Goal: Communication & Community: Ask a question

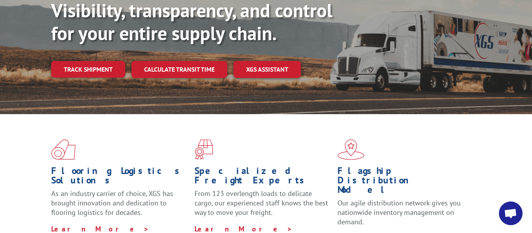
scroll to position [118, 0]
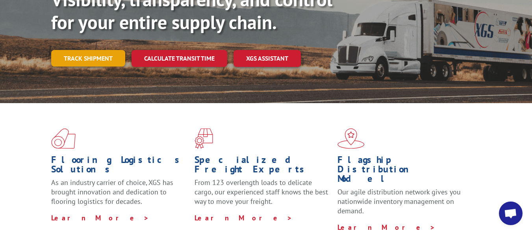
click at [110, 50] on link "Track shipment" at bounding box center [88, 58] width 74 height 17
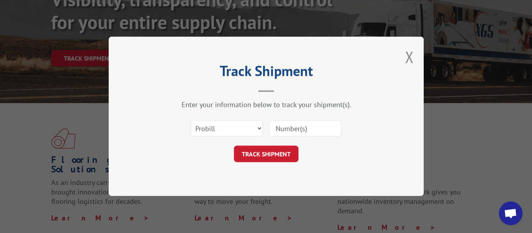
click at [297, 131] on input at bounding box center [305, 129] width 72 height 17
type input "2840843"
click at [263, 154] on button "TRACK SHIPMENT" at bounding box center [266, 154] width 65 height 17
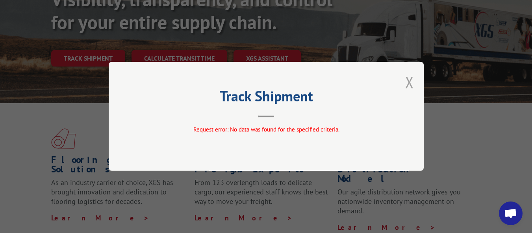
click at [411, 80] on button "Close modal" at bounding box center [409, 82] width 9 height 21
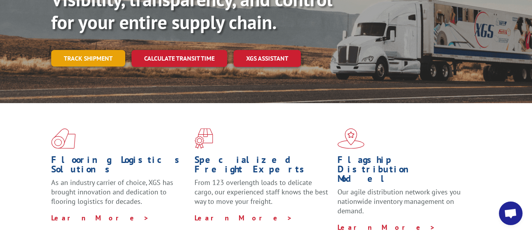
click at [98, 50] on link "Track shipment" at bounding box center [88, 58] width 74 height 17
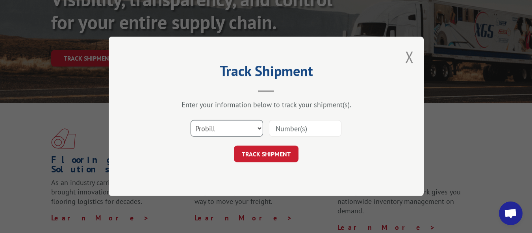
click at [217, 128] on select "Select category... Probill BOL PO" at bounding box center [227, 129] width 72 height 17
select select "bol"
click at [191, 121] on select "Select category... Probill BOL PO" at bounding box center [227, 129] width 72 height 17
click at [282, 126] on input at bounding box center [305, 129] width 72 height 17
type input "2840843"
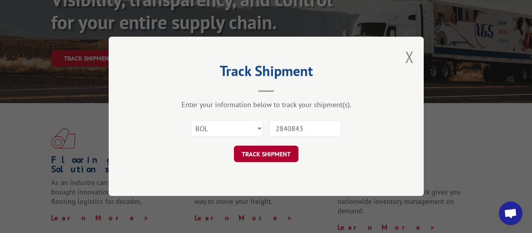
click at [276, 156] on button "TRACK SHIPMENT" at bounding box center [266, 154] width 65 height 17
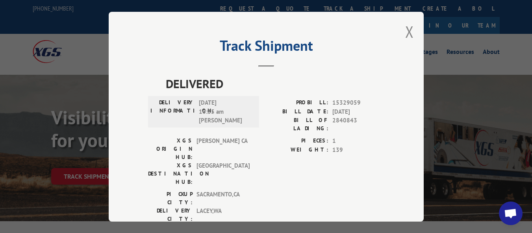
scroll to position [0, 0]
click at [407, 31] on button "Close modal" at bounding box center [409, 32] width 9 height 21
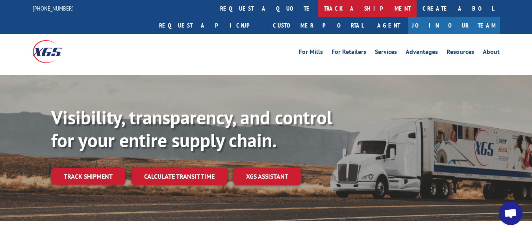
click at [318, 10] on link "track a shipment" at bounding box center [367, 8] width 99 height 17
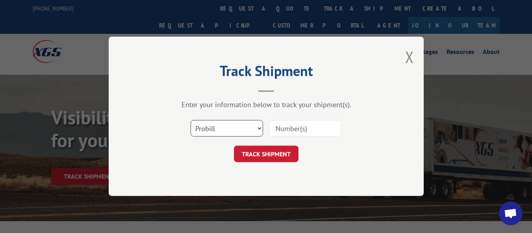
click at [212, 131] on select "Select category... Probill BOL PO" at bounding box center [227, 129] width 72 height 17
select select "bol"
click at [191, 121] on select "Select category... Probill BOL PO" at bounding box center [227, 129] width 72 height 17
click at [292, 126] on input at bounding box center [305, 129] width 72 height 17
type input "2840843"
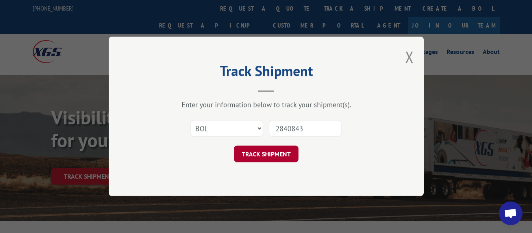
click at [280, 157] on button "TRACK SHIPMENT" at bounding box center [266, 154] width 65 height 17
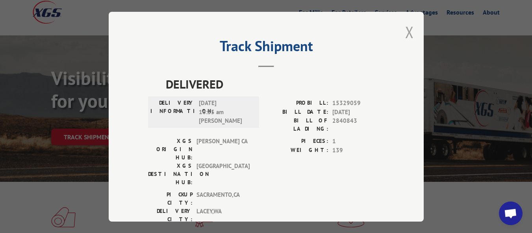
click at [407, 30] on button "Close modal" at bounding box center [409, 32] width 9 height 21
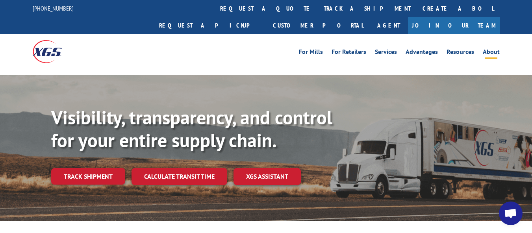
click at [492, 49] on link "About" at bounding box center [491, 53] width 17 height 9
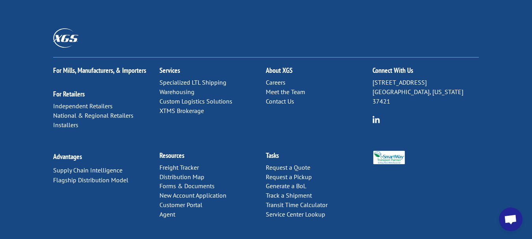
scroll to position [1134, 0]
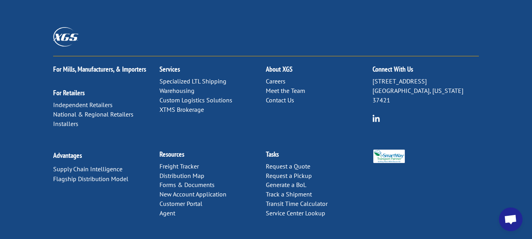
click at [287, 96] on link "Contact Us" at bounding box center [280, 100] width 28 height 8
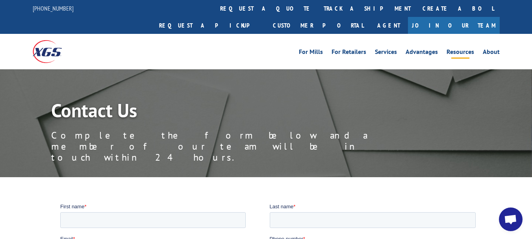
click at [463, 49] on link "Resources" at bounding box center [461, 53] width 28 height 9
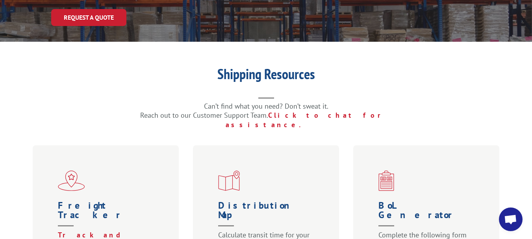
scroll to position [118, 0]
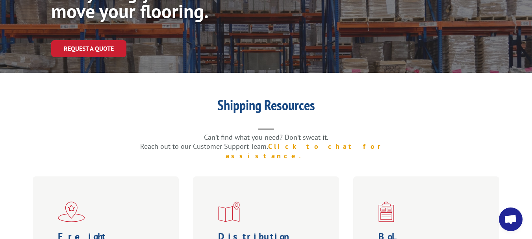
click at [332, 142] on link "Click to chat for assistance." at bounding box center [309, 151] width 166 height 19
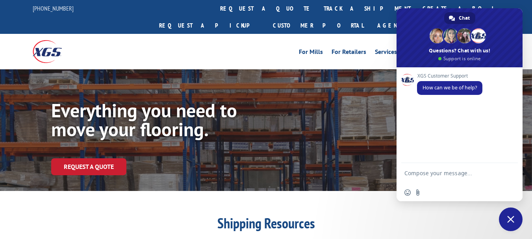
click at [427, 117] on div "XGS Customer Support How can we be of help?" at bounding box center [460, 115] width 126 height 96
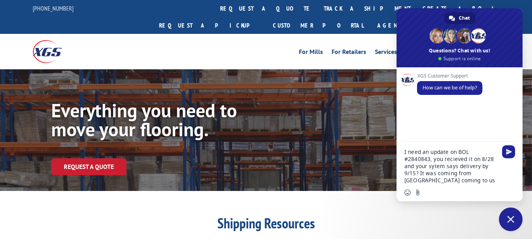
type textarea "I need an update on BOL #2840843, you recieved it on 8/28 and your sytem says d…"
click at [508, 154] on span "Send" at bounding box center [509, 152] width 6 height 6
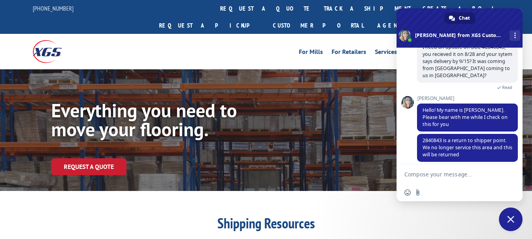
scroll to position [61, 0]
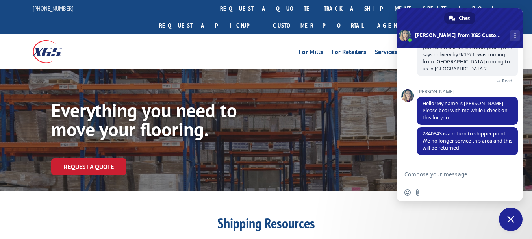
click at [432, 173] on textarea "Compose your message..." at bounding box center [451, 174] width 93 height 7
click at [442, 174] on textarea "Compose your message..." at bounding box center [451, 174] width 93 height 7
type textarea "you don't come to Mass, why did you pick it up, i need this material asap"
click at [512, 168] on span "Send" at bounding box center [508, 166] width 13 height 13
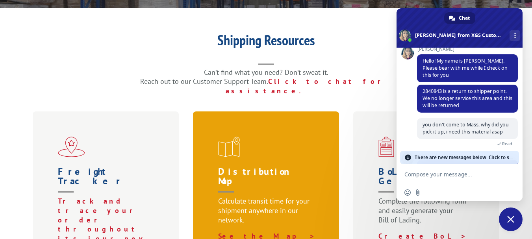
scroll to position [197, 0]
